Goal: Information Seeking & Learning: Learn about a topic

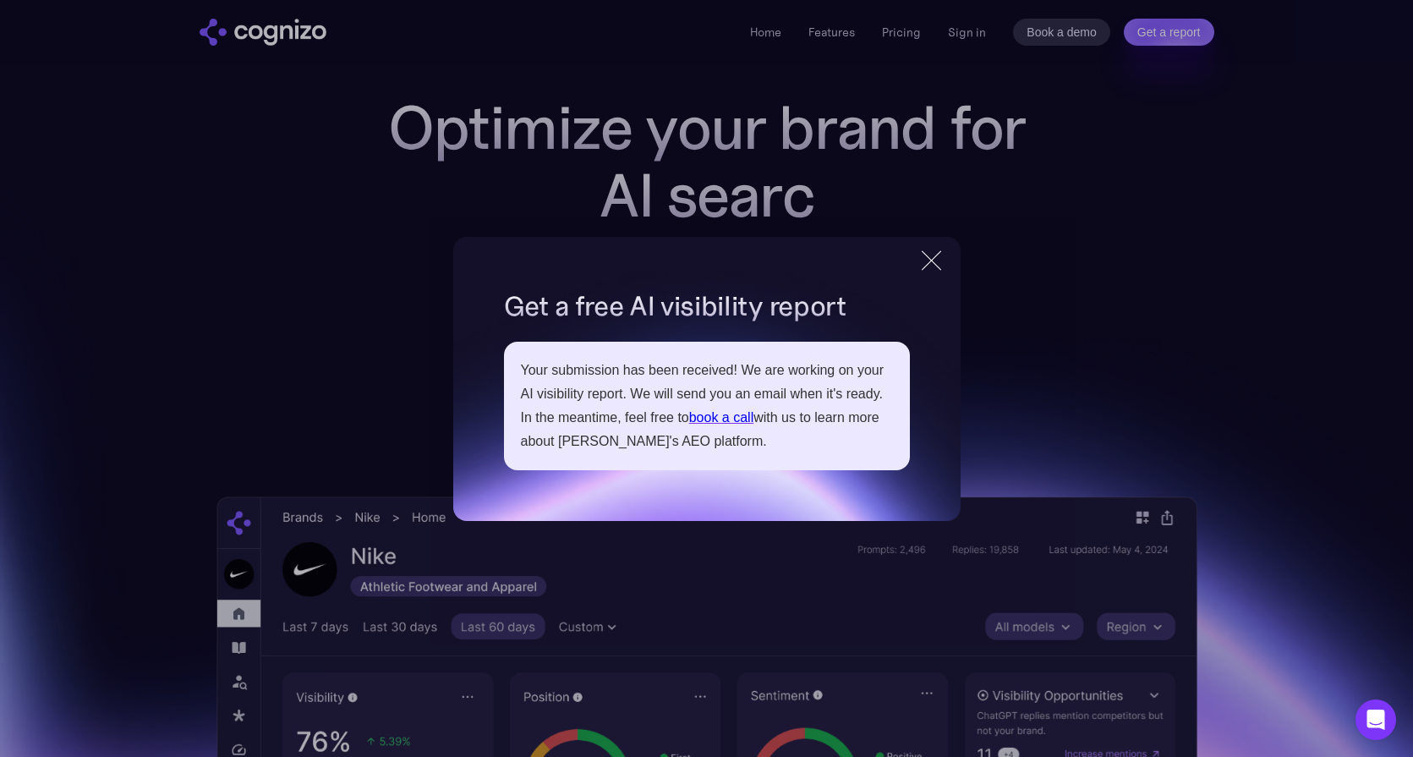
click at [929, 260] on div at bounding box center [930, 259] width 19 height 19
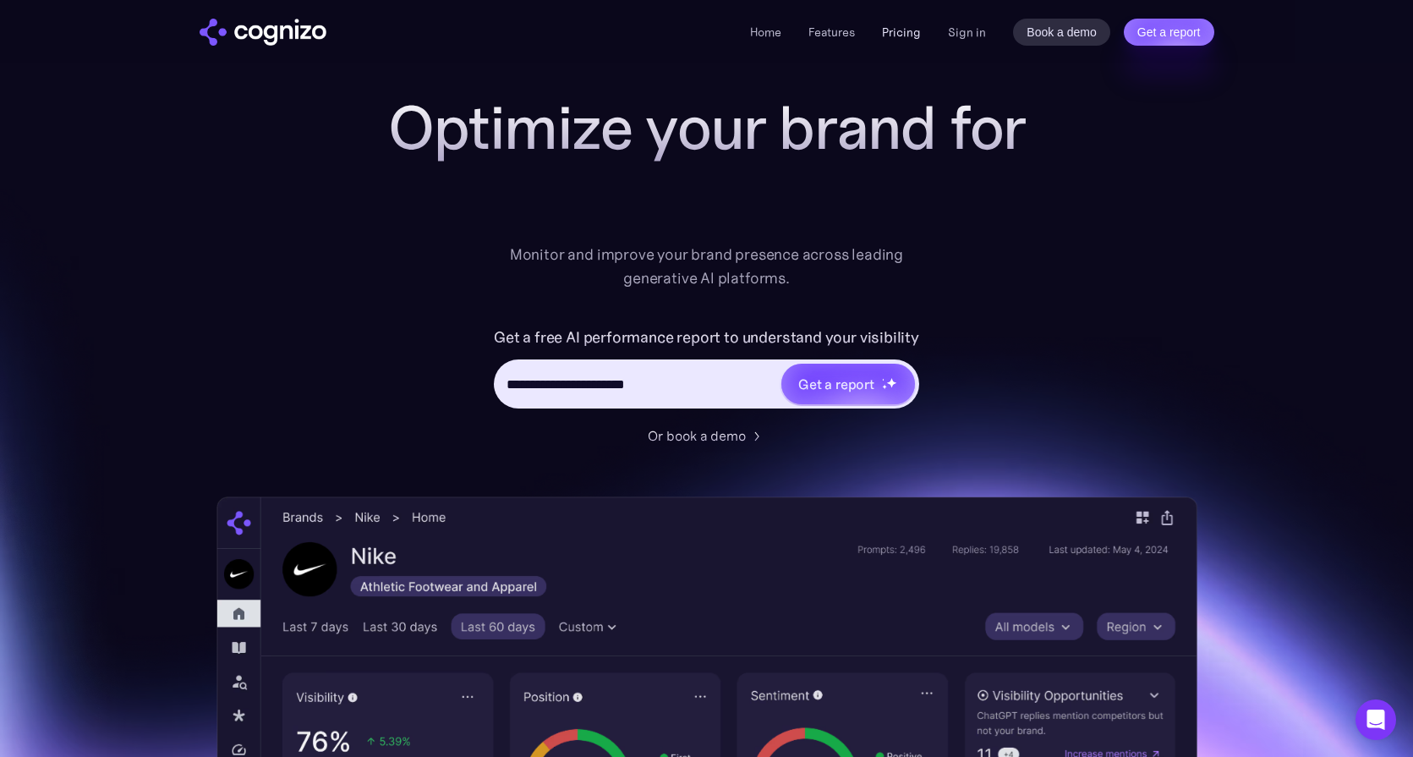
click at [919, 30] on link "Pricing" at bounding box center [901, 32] width 39 height 15
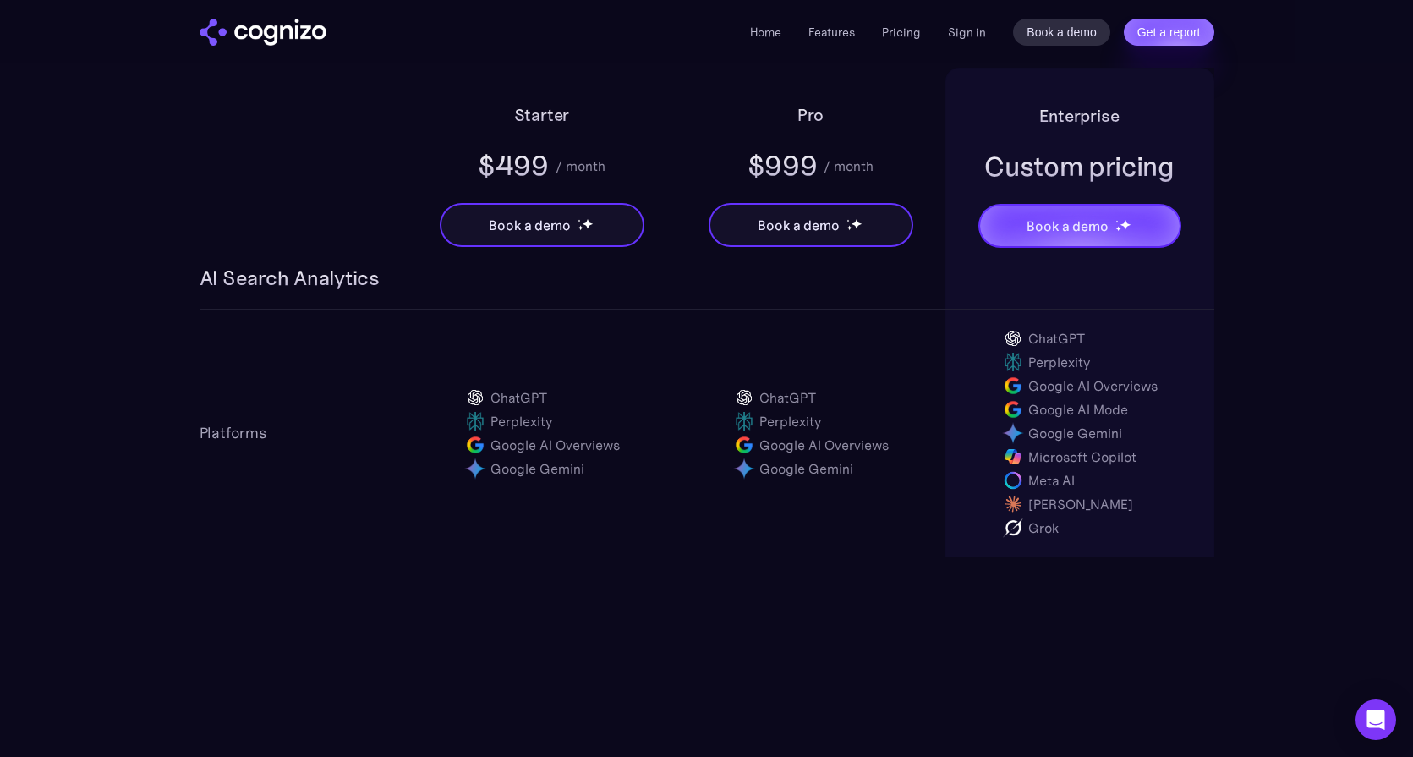
scroll to position [1111, 0]
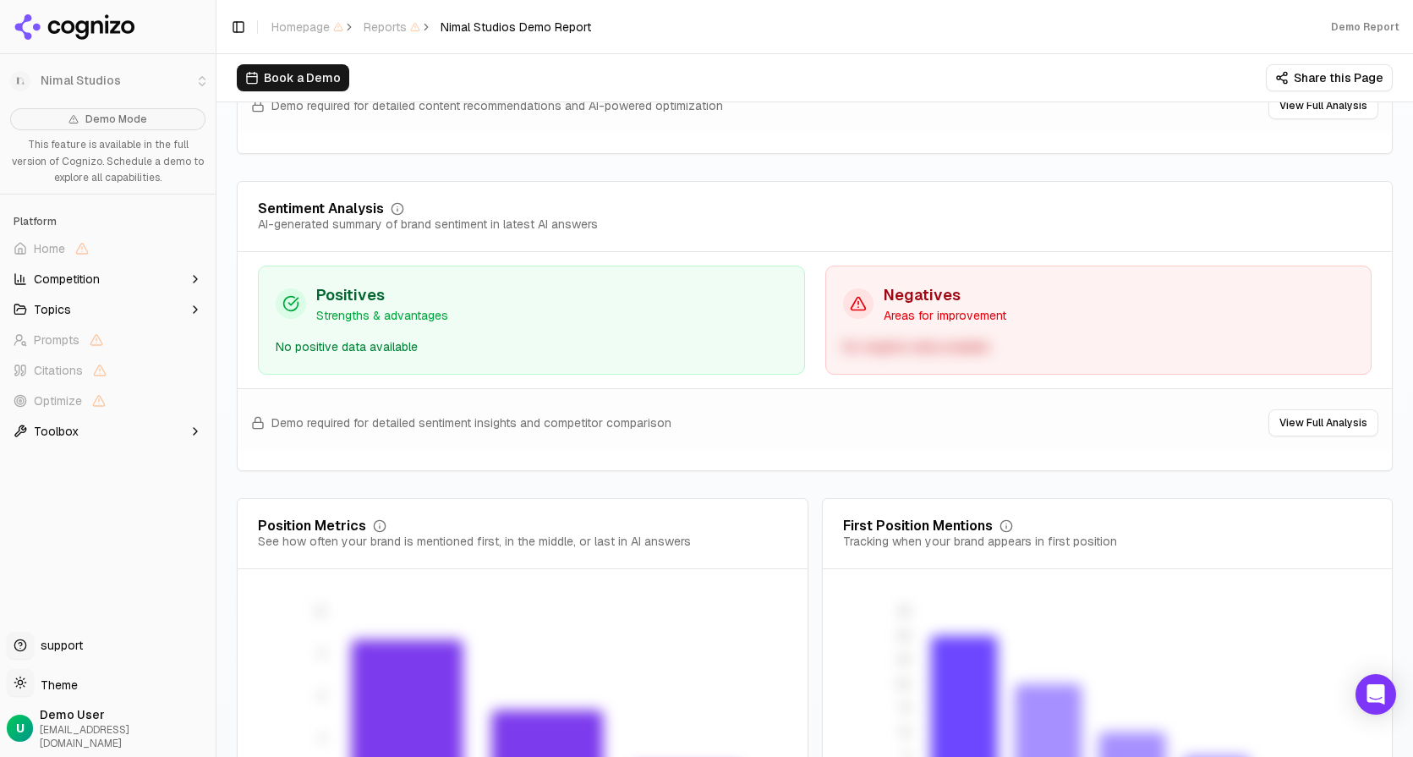
scroll to position [3251, 0]
